Goal: Task Accomplishment & Management: Use online tool/utility

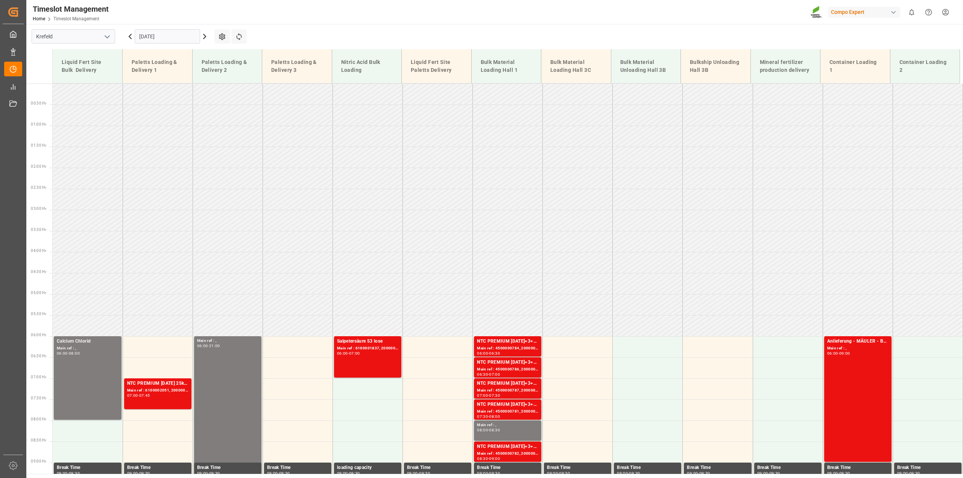
scroll to position [365, 0]
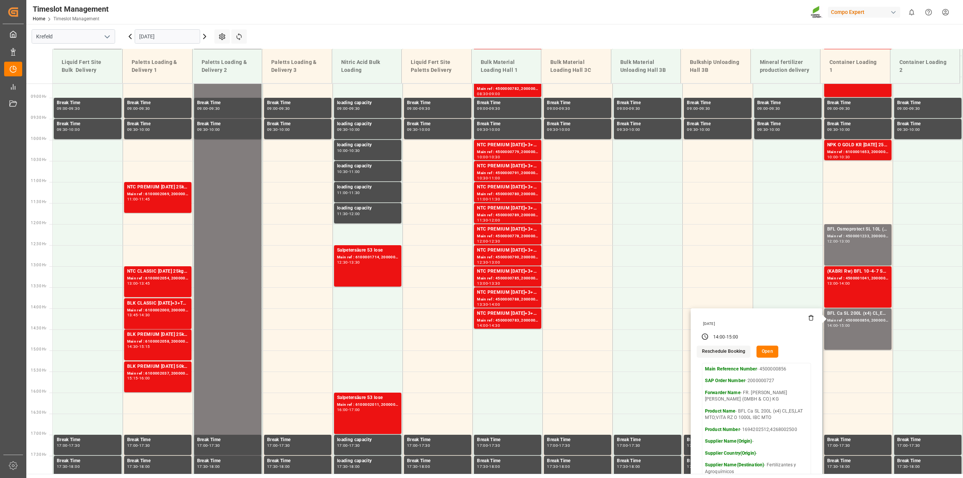
click at [150, 36] on input "[DATE]" at bounding box center [167, 36] width 65 height 14
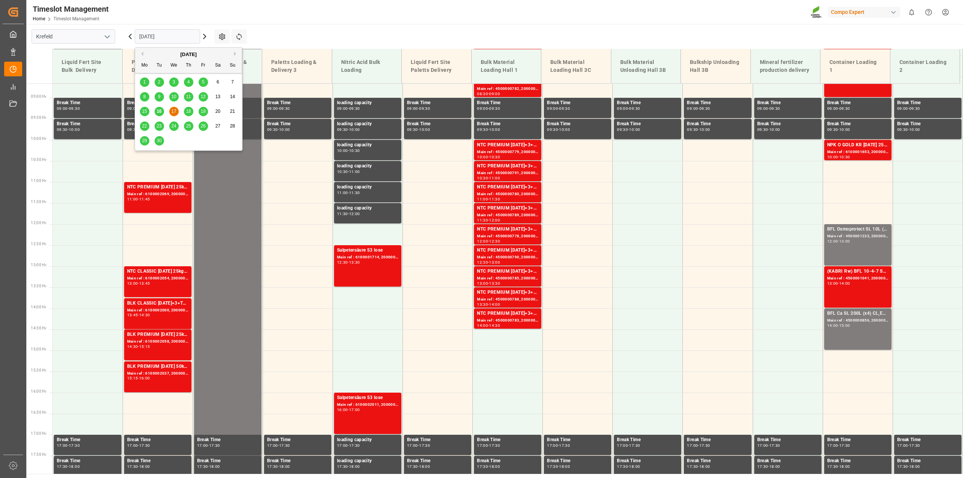
click at [162, 113] on div "16" at bounding box center [159, 111] width 9 height 9
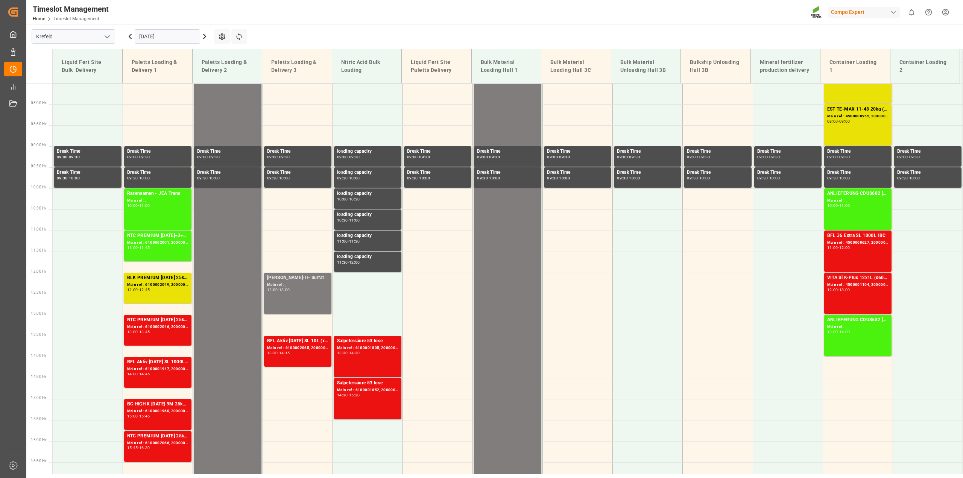
scroll to position [316, 0]
click at [240, 40] on icon at bounding box center [238, 36] width 5 height 7
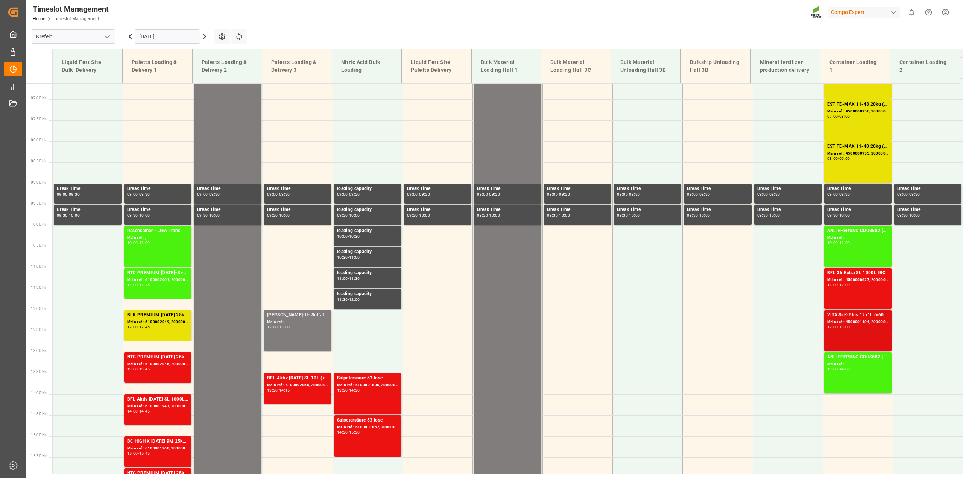
scroll to position [278, 0]
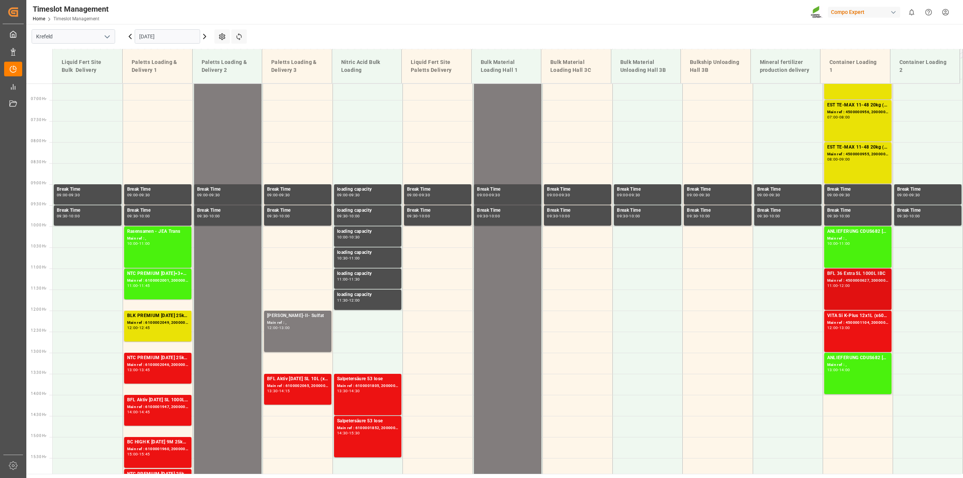
click at [848, 279] on div "Main ref : 4500000627, 2000000544" at bounding box center [857, 281] width 61 height 6
click at [850, 321] on div "Main ref : 4500001104, 2000000358" at bounding box center [857, 323] width 61 height 6
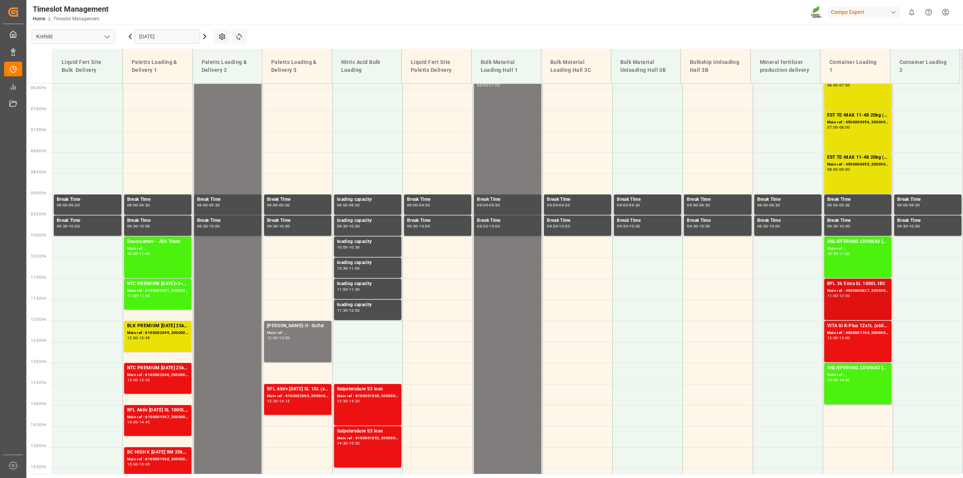
scroll to position [269, 0]
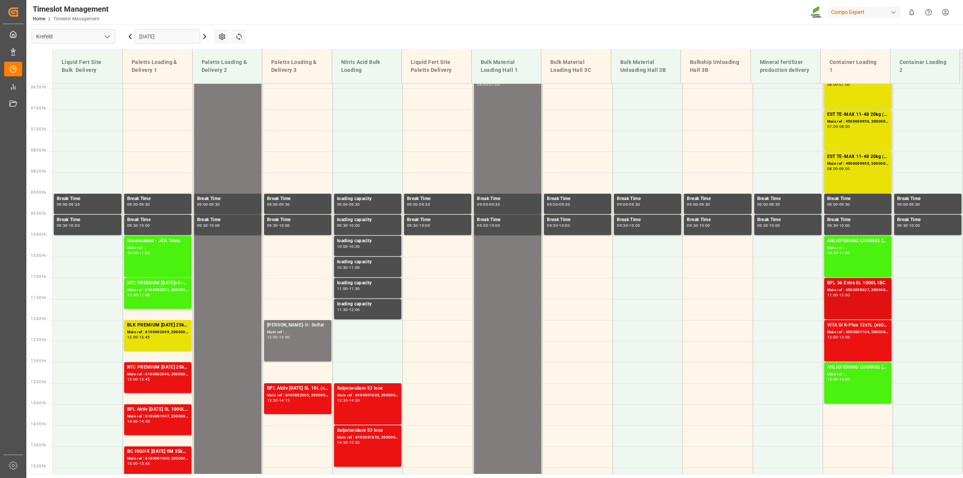
click at [845, 286] on div "BFL 36 Extra SL 1000L IBC" at bounding box center [857, 284] width 61 height 8
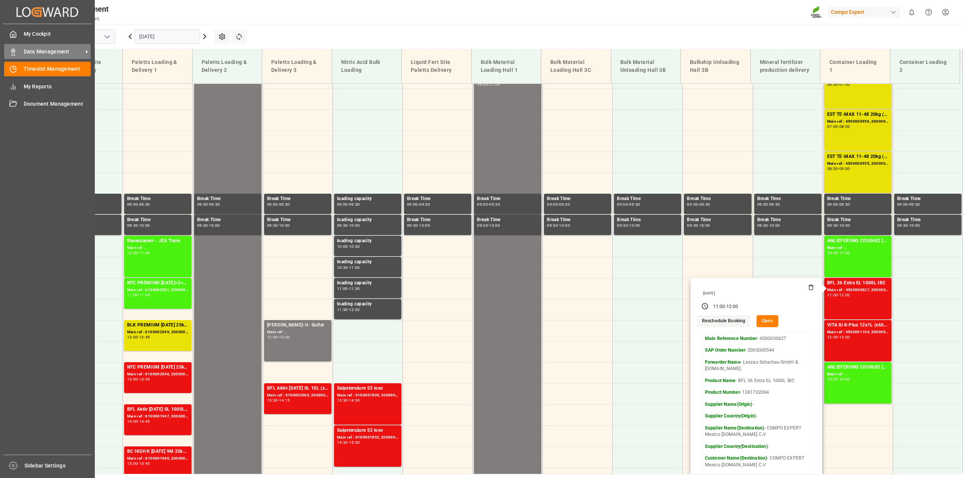
click at [9, 55] on div at bounding box center [10, 52] width 13 height 8
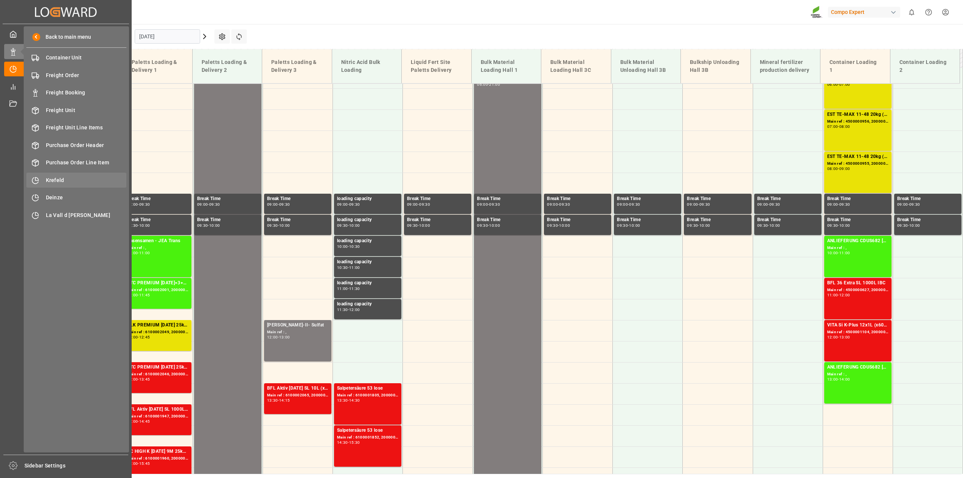
click at [54, 176] on span "Krefeld" at bounding box center [86, 180] width 81 height 8
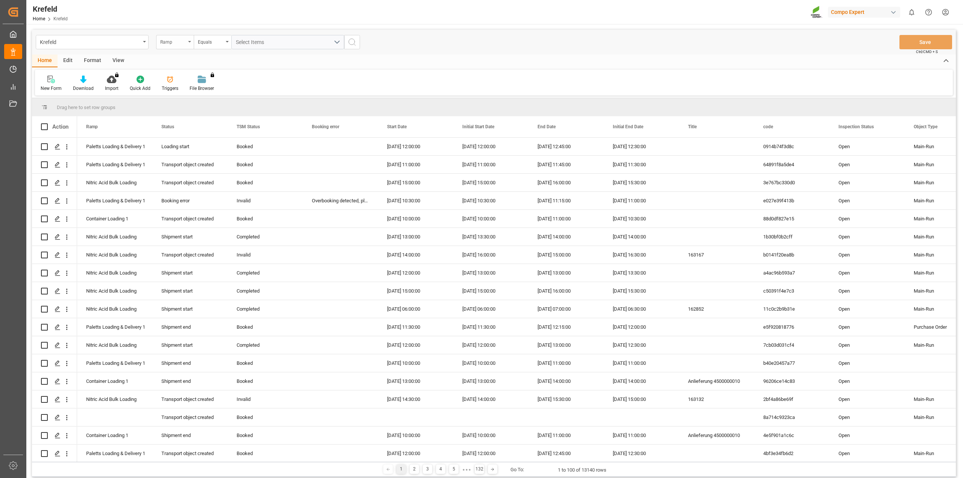
click at [166, 40] on div "Ramp" at bounding box center [173, 41] width 26 height 9
type input "sa"
click at [184, 74] on div "SAP Order Number" at bounding box center [213, 77] width 112 height 16
click at [214, 47] on div "Equals" at bounding box center [213, 42] width 38 height 14
click at [220, 90] on div "Fuzzy search" at bounding box center [250, 93] width 112 height 16
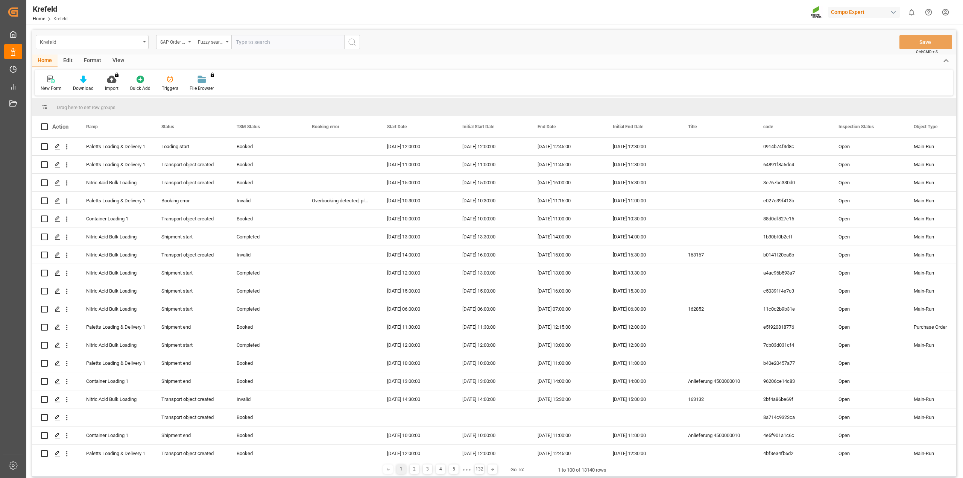
paste input "2000000545"
type input "2000000545"
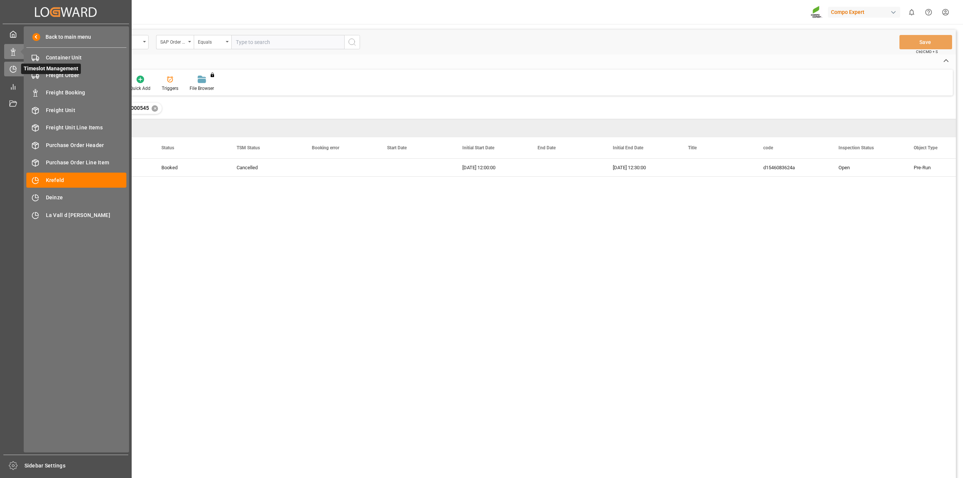
click at [12, 71] on icon at bounding box center [13, 69] width 8 height 8
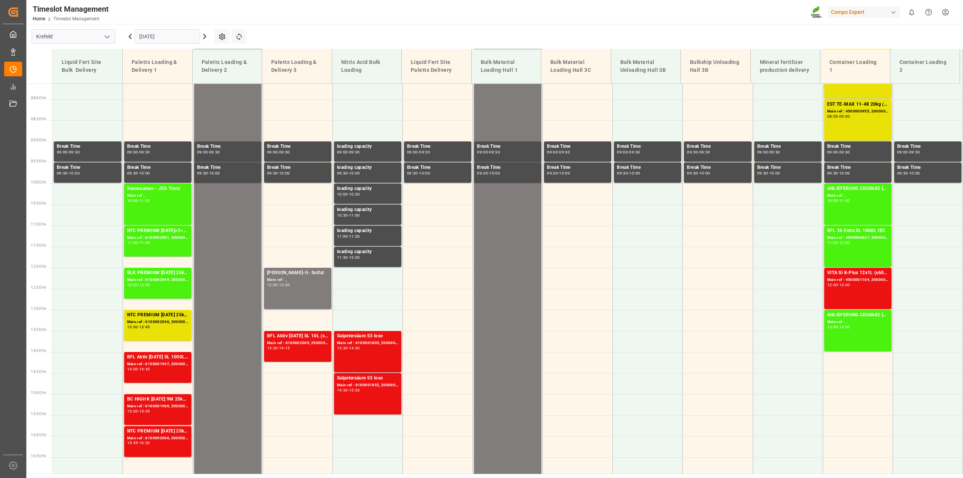
scroll to position [321, 0]
click at [177, 41] on input "[DATE]" at bounding box center [167, 36] width 65 height 14
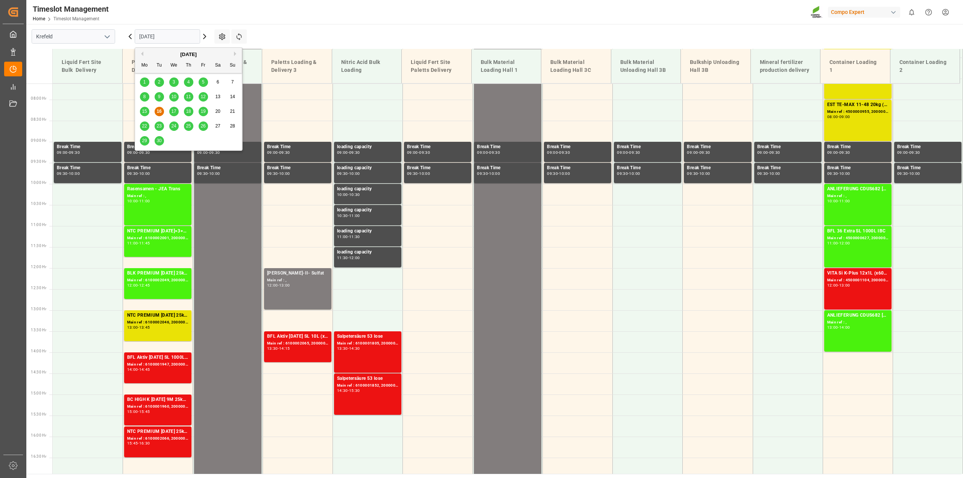
click at [175, 112] on span "17" at bounding box center [173, 111] width 5 height 5
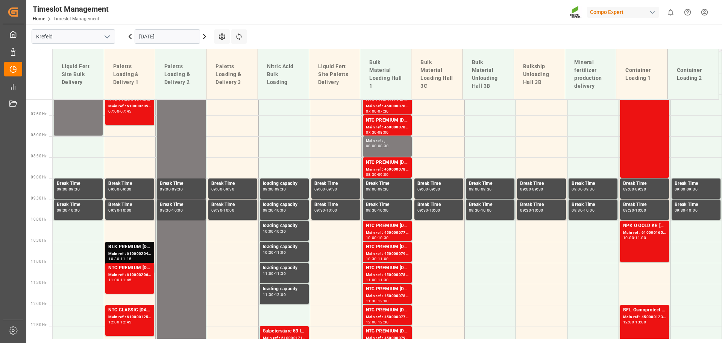
scroll to position [301, 0]
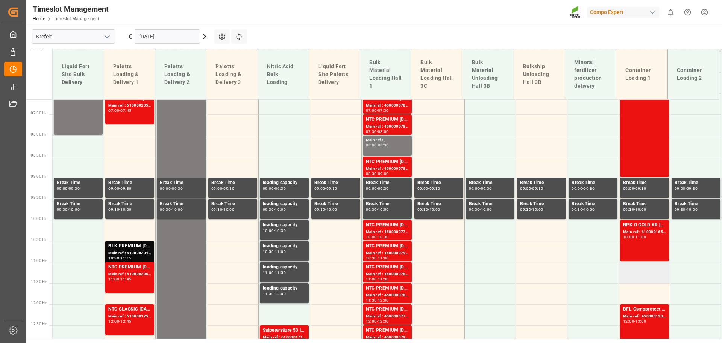
click at [636, 273] on td at bounding box center [645, 272] width 52 height 21
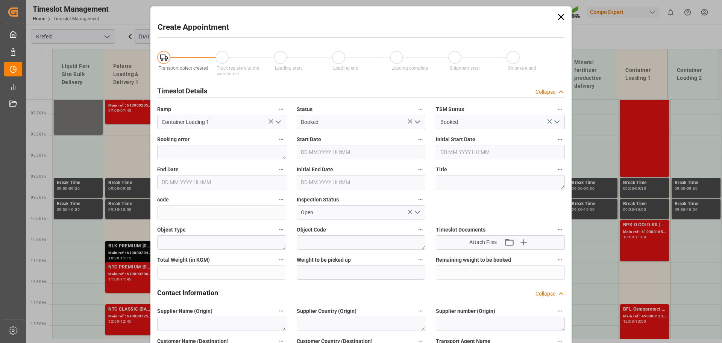
type input "[DATE] 11:00"
type input "[DATE] 11:30"
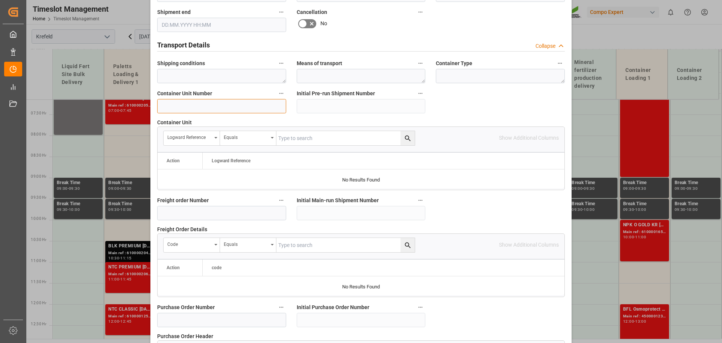
scroll to position [551, 0]
click at [225, 106] on input at bounding box center [221, 106] width 129 height 14
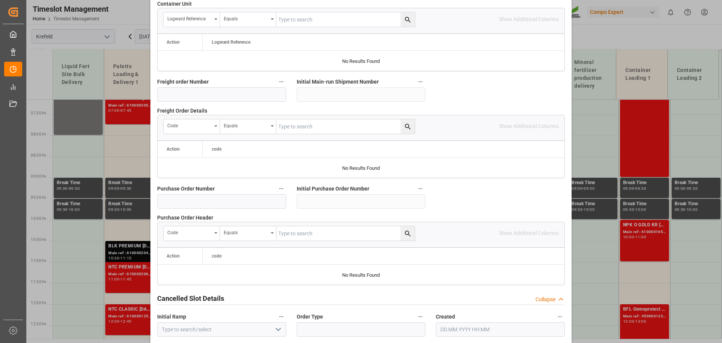
scroll to position [701, 0]
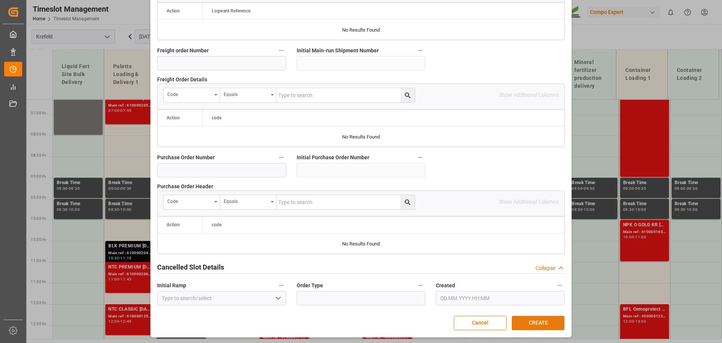
type input "4500000628"
click at [528, 319] on button "CREATE" at bounding box center [538, 323] width 53 height 14
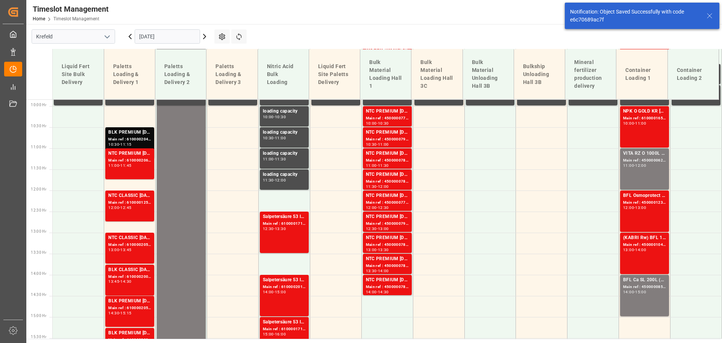
scroll to position [440, 0]
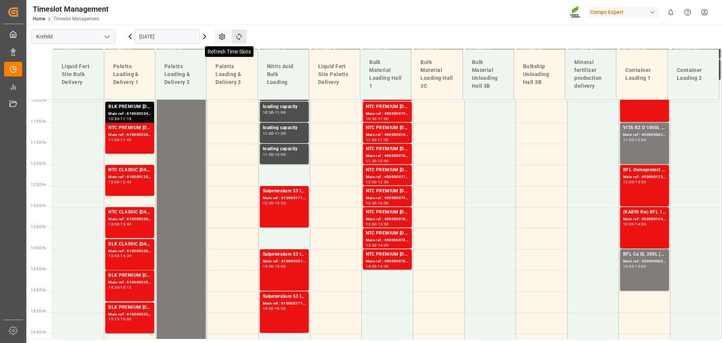
click at [237, 40] on icon at bounding box center [239, 37] width 8 height 8
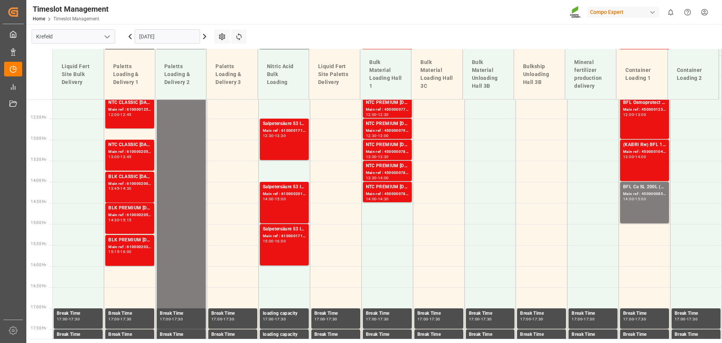
scroll to position [525, 0]
